Goal: Information Seeking & Learning: Understand process/instructions

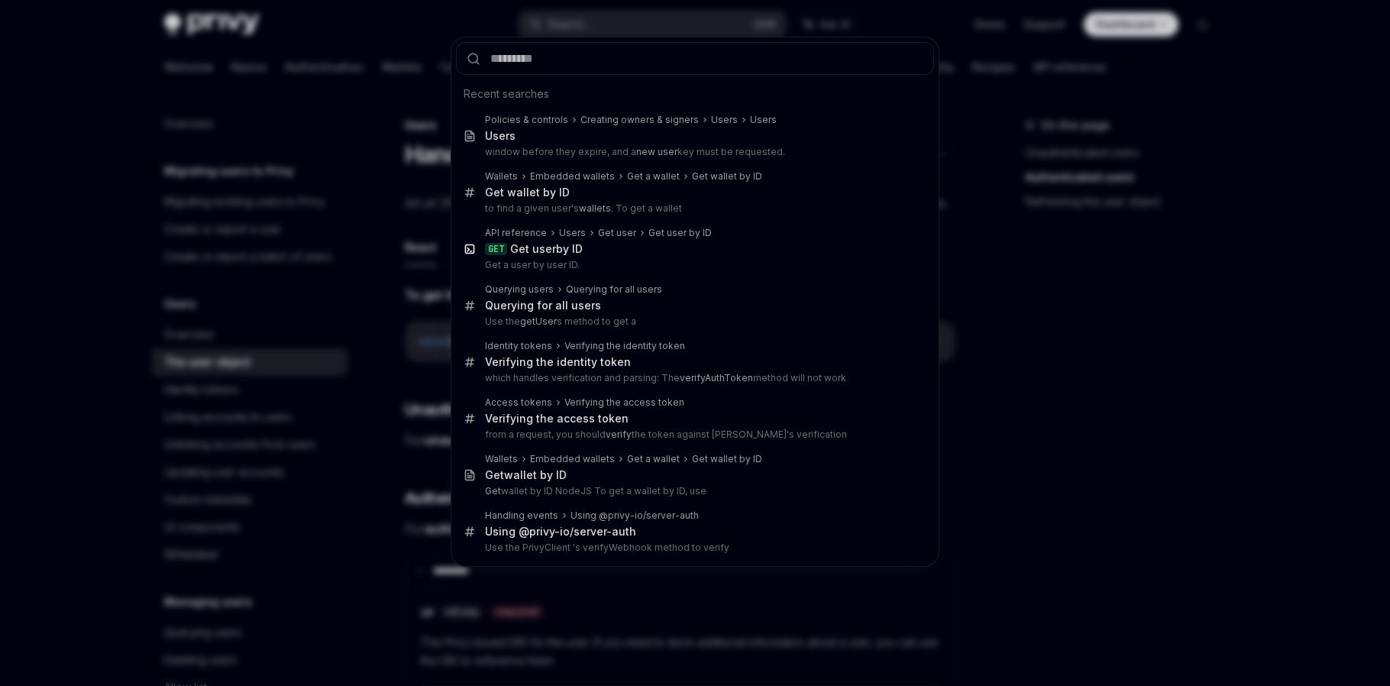
scroll to position [1018, 0]
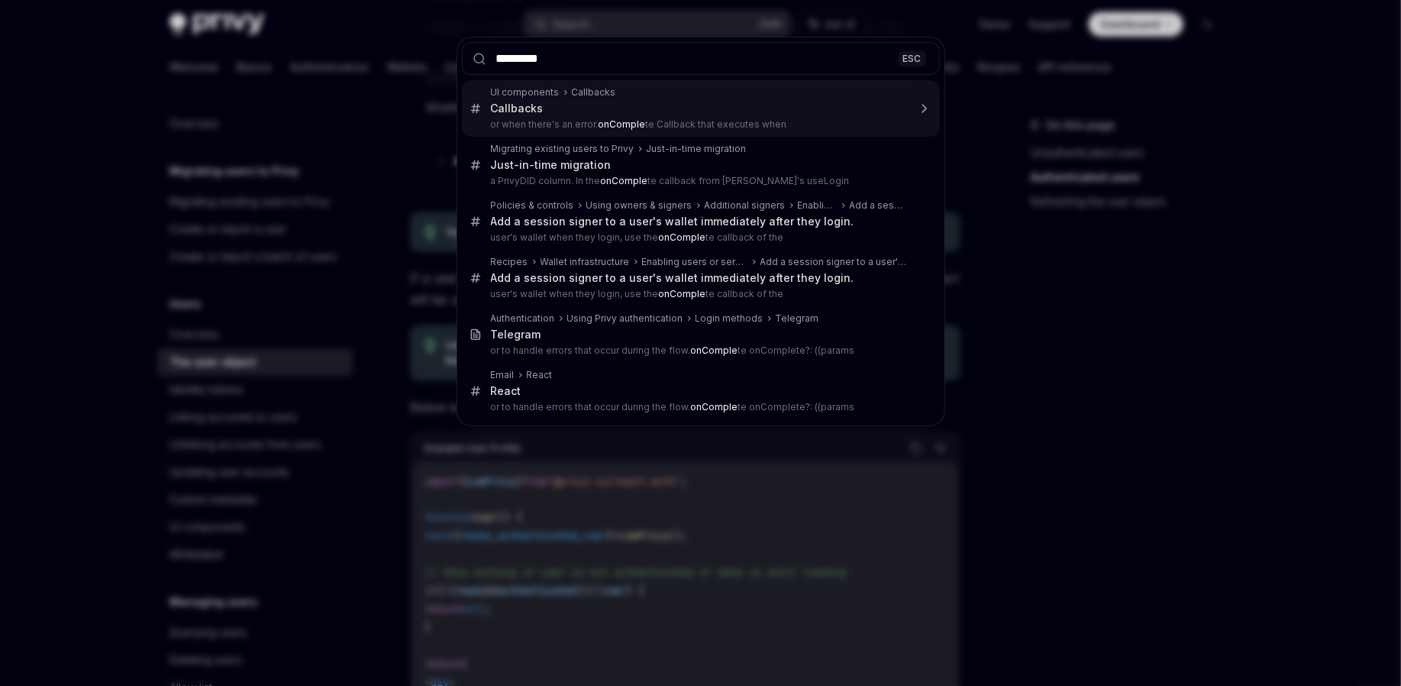
type input "**********"
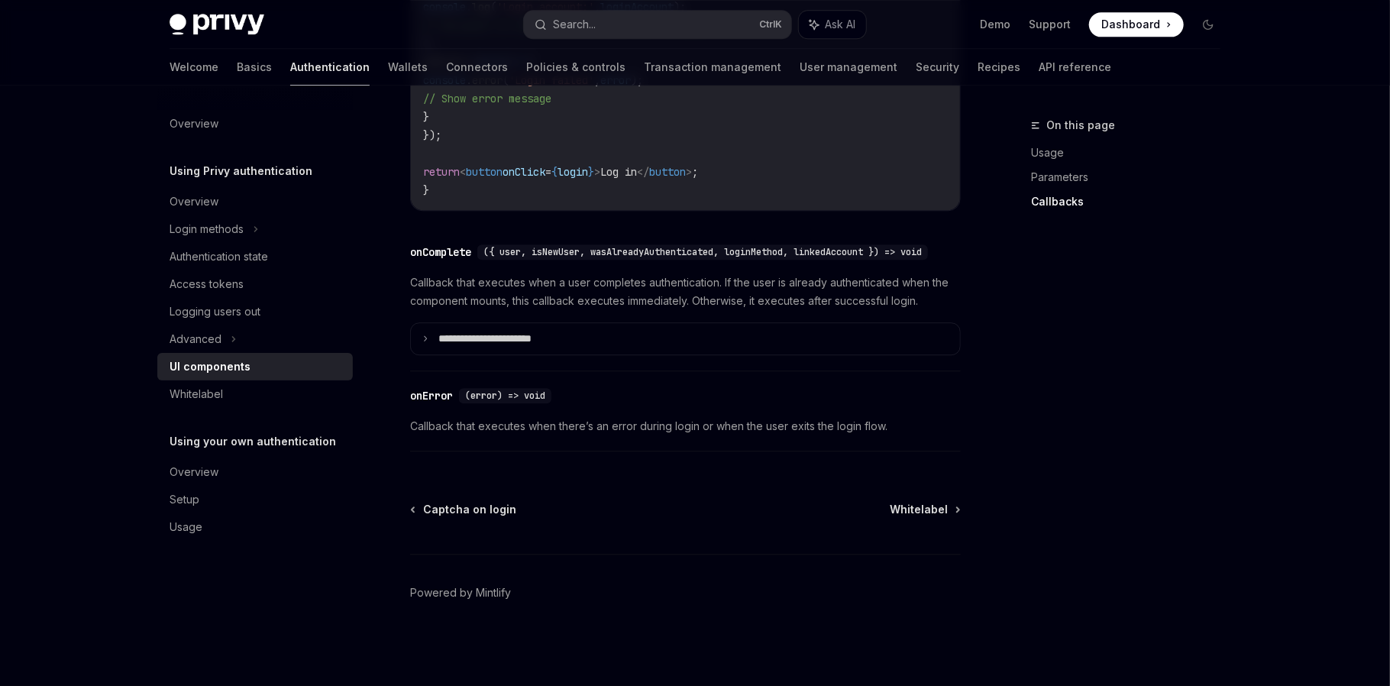
scroll to position [2219, 0]
click at [225, 340] on div "Advanced" at bounding box center [254, 338] width 195 height 27
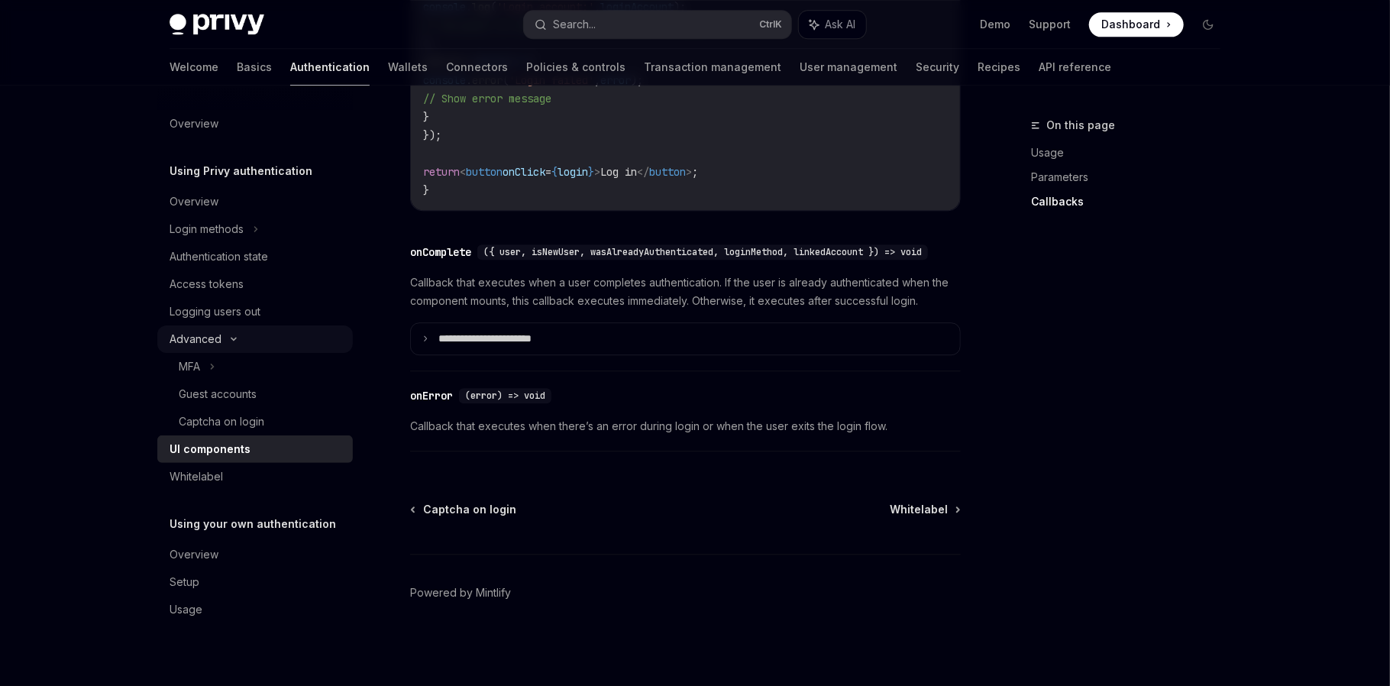
click at [233, 338] on icon at bounding box center [234, 339] width 18 height 6
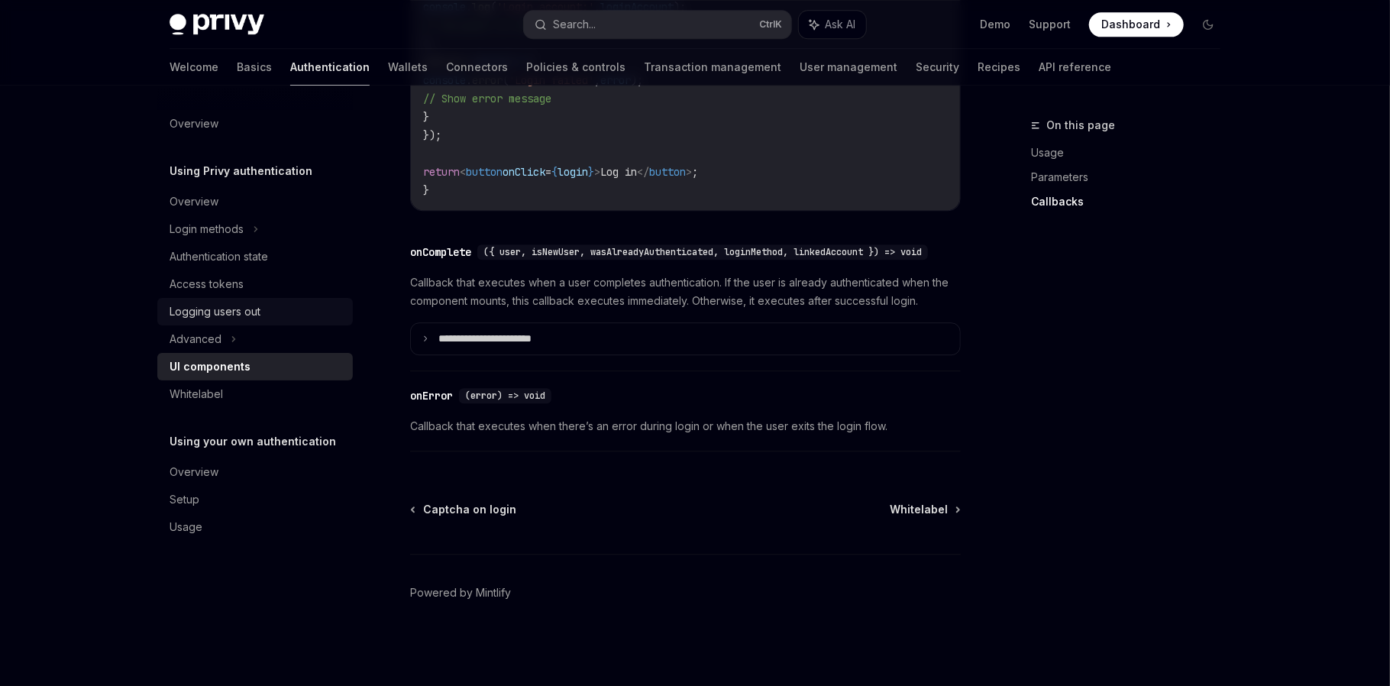
click at [225, 303] on div "Logging users out" at bounding box center [215, 311] width 91 height 18
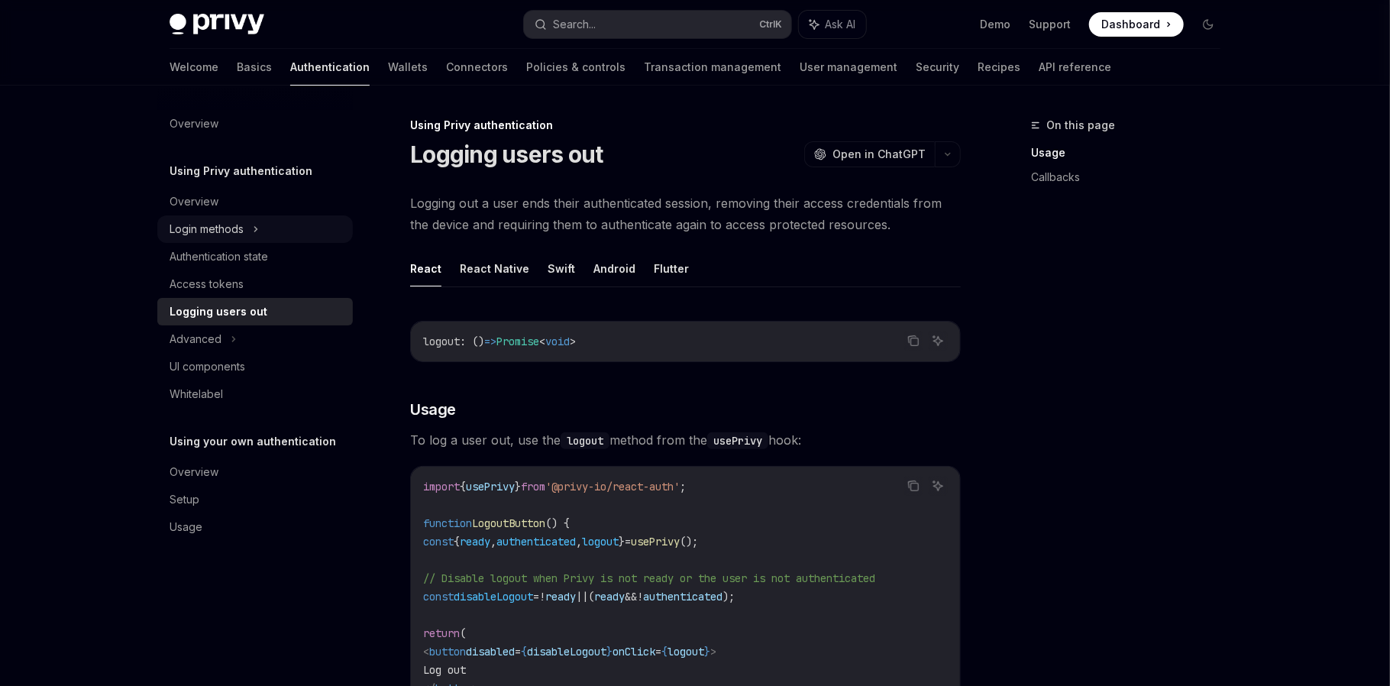
click at [247, 231] on div "Login methods" at bounding box center [254, 228] width 195 height 27
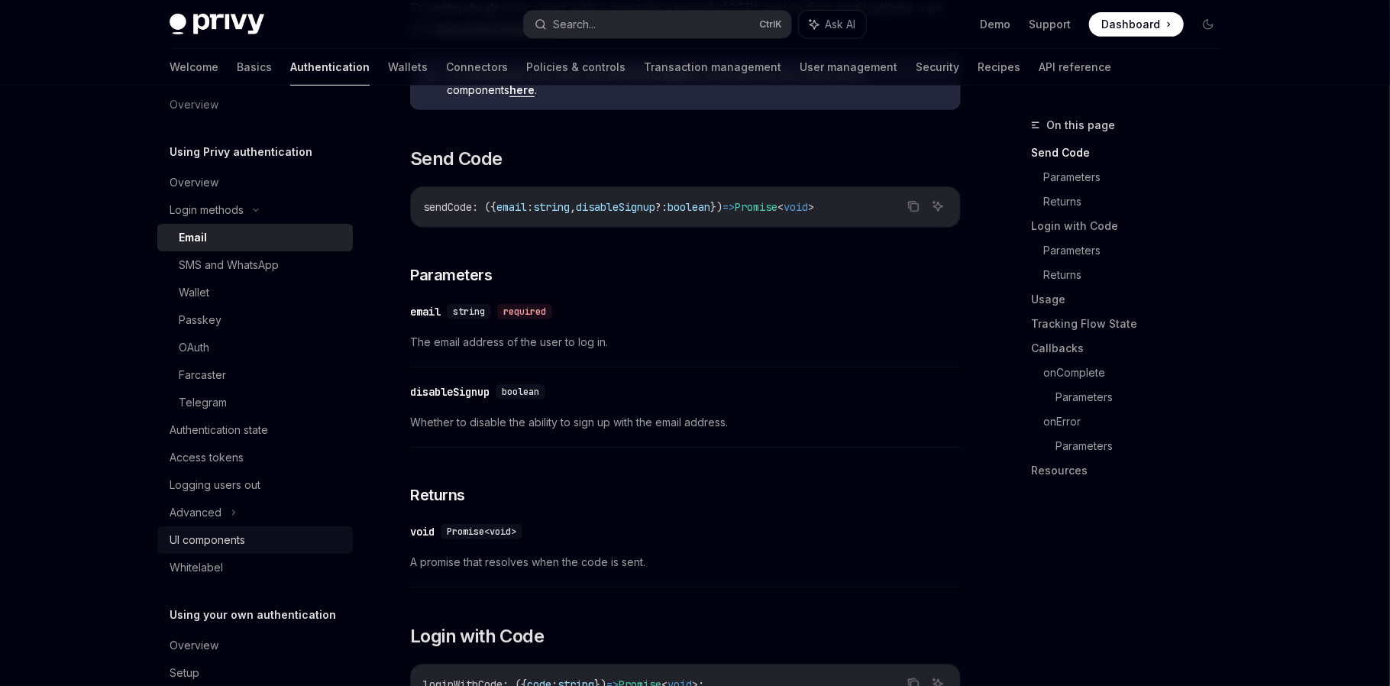
scroll to position [77, 0]
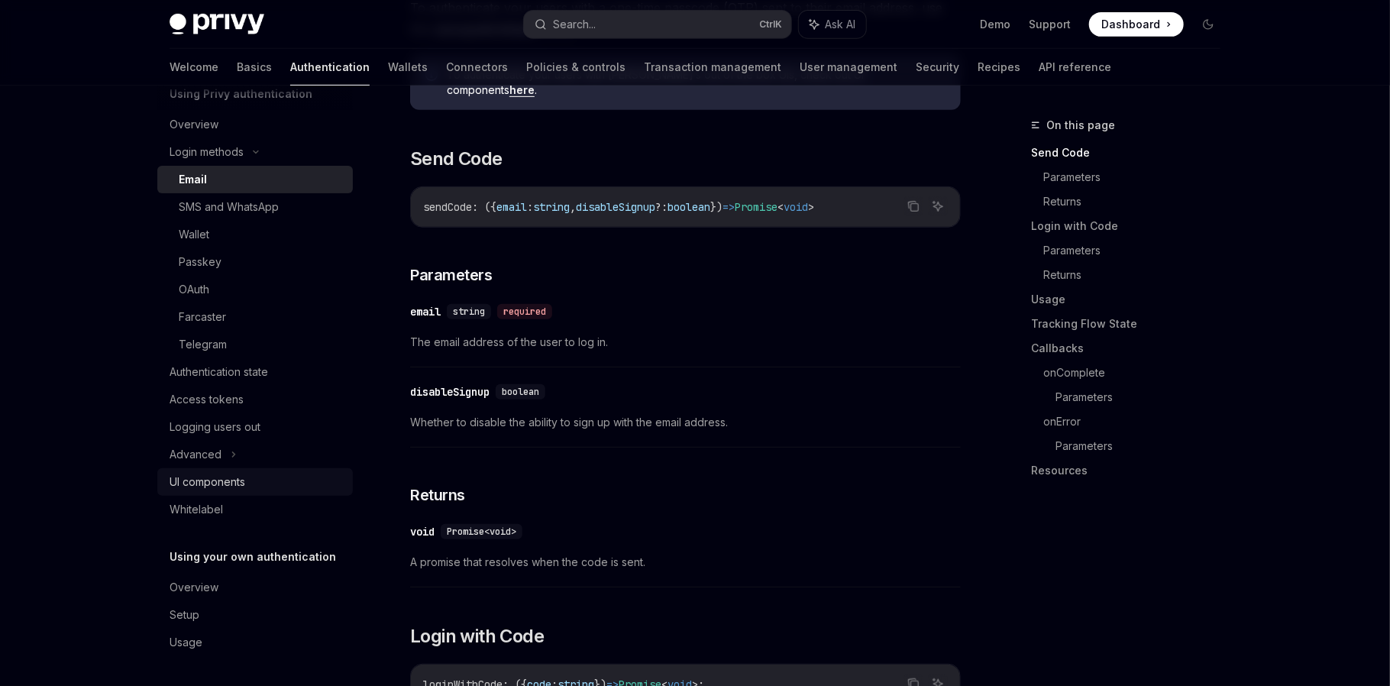
click at [212, 471] on link "UI components" at bounding box center [254, 481] width 195 height 27
type textarea "*"
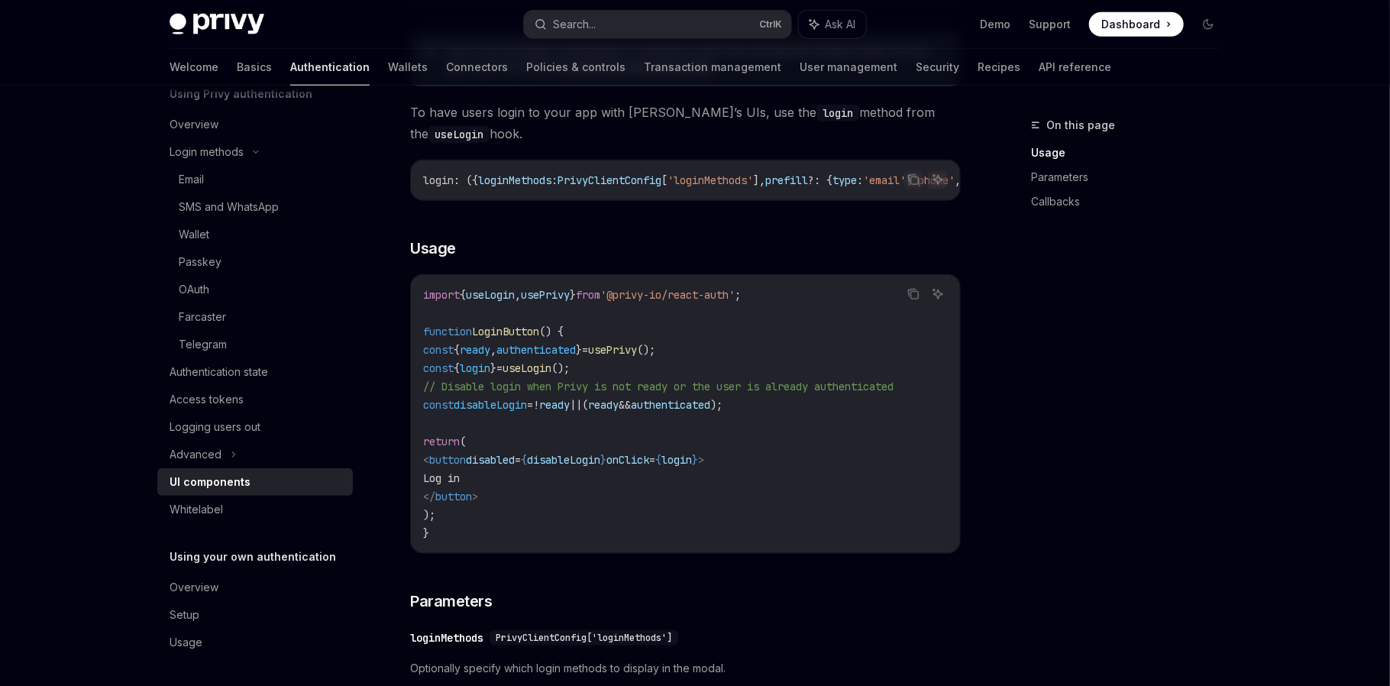
scroll to position [890, 0]
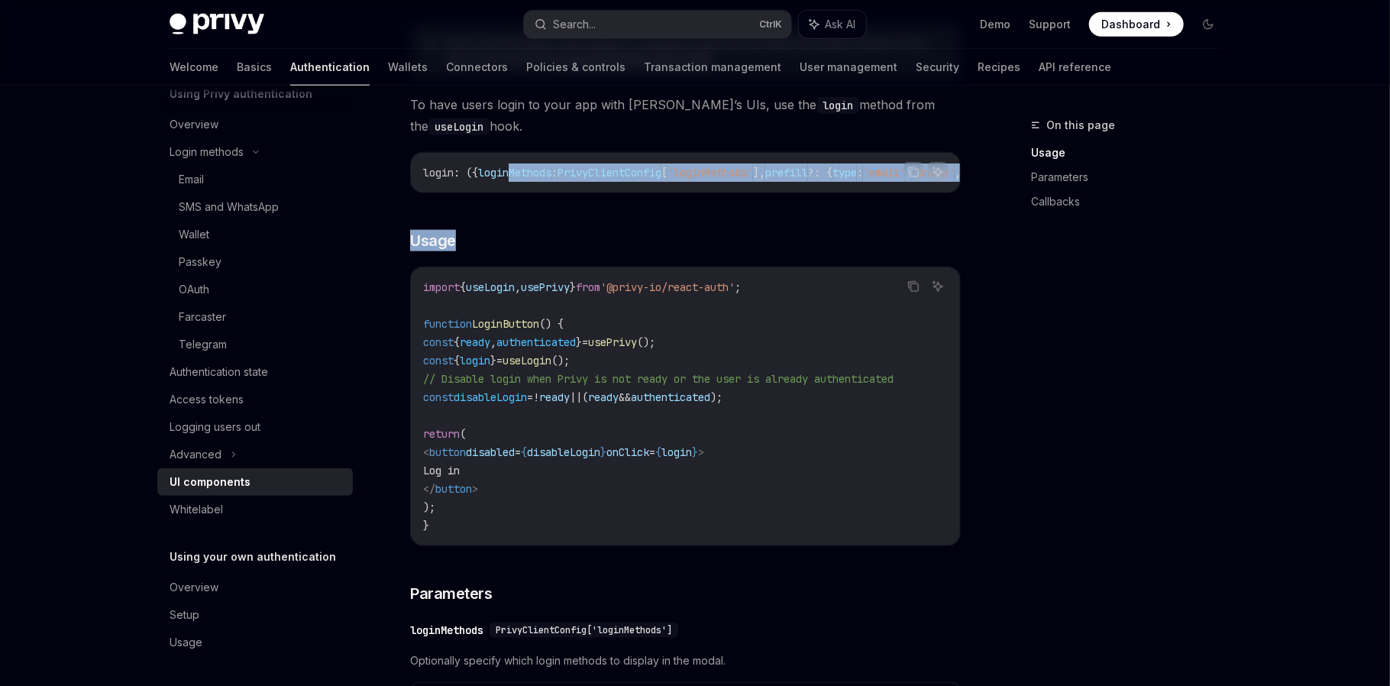
drag, startPoint x: 519, startPoint y: 191, endPoint x: 570, endPoint y: 199, distance: 51.8
click at [664, 178] on code "login : ({ loginMethods : PrivyClientConfig [ 'loginMethods' ], prefill ?: { ty…" at bounding box center [609, 172] width 1332 height 18
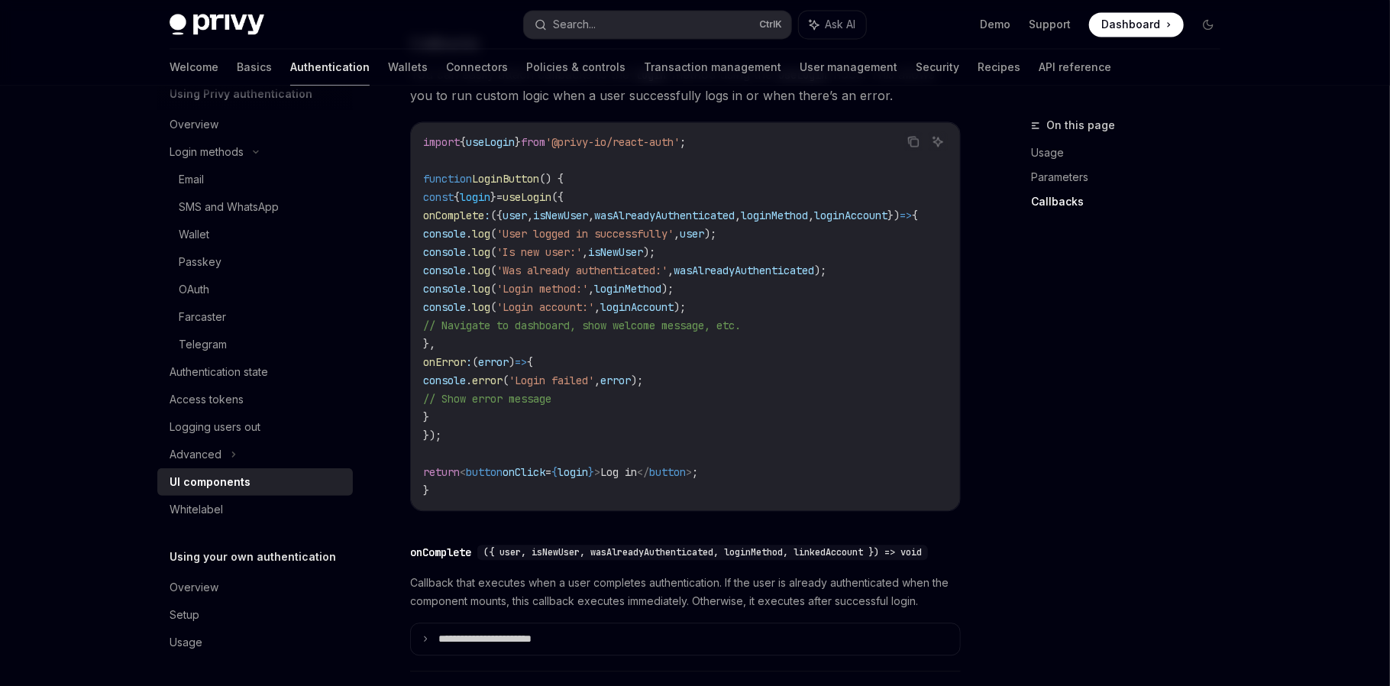
scroll to position [1837, 0]
